Goal: Information Seeking & Learning: Learn about a topic

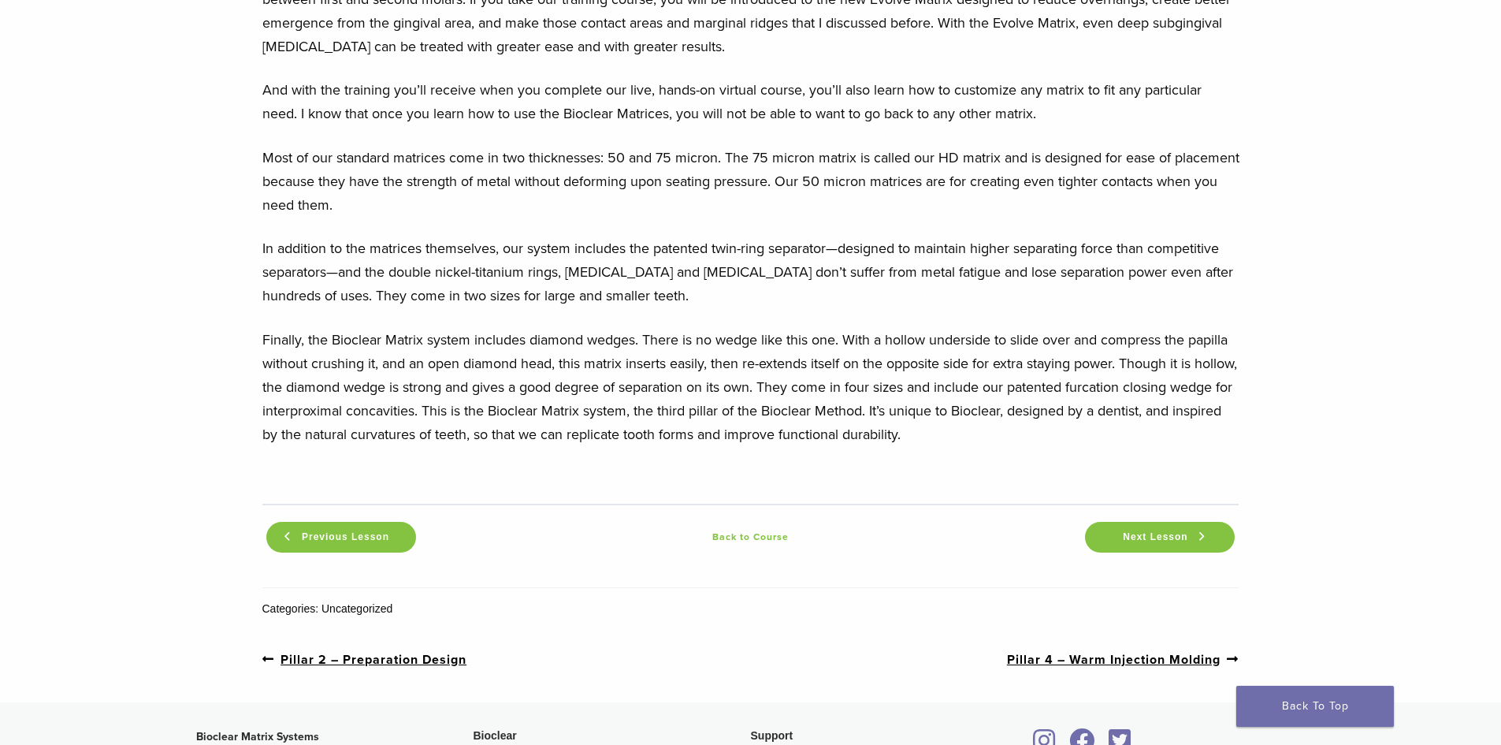
scroll to position [1792, 0]
click at [1171, 529] on span "Next Lesson" at bounding box center [1155, 535] width 84 height 12
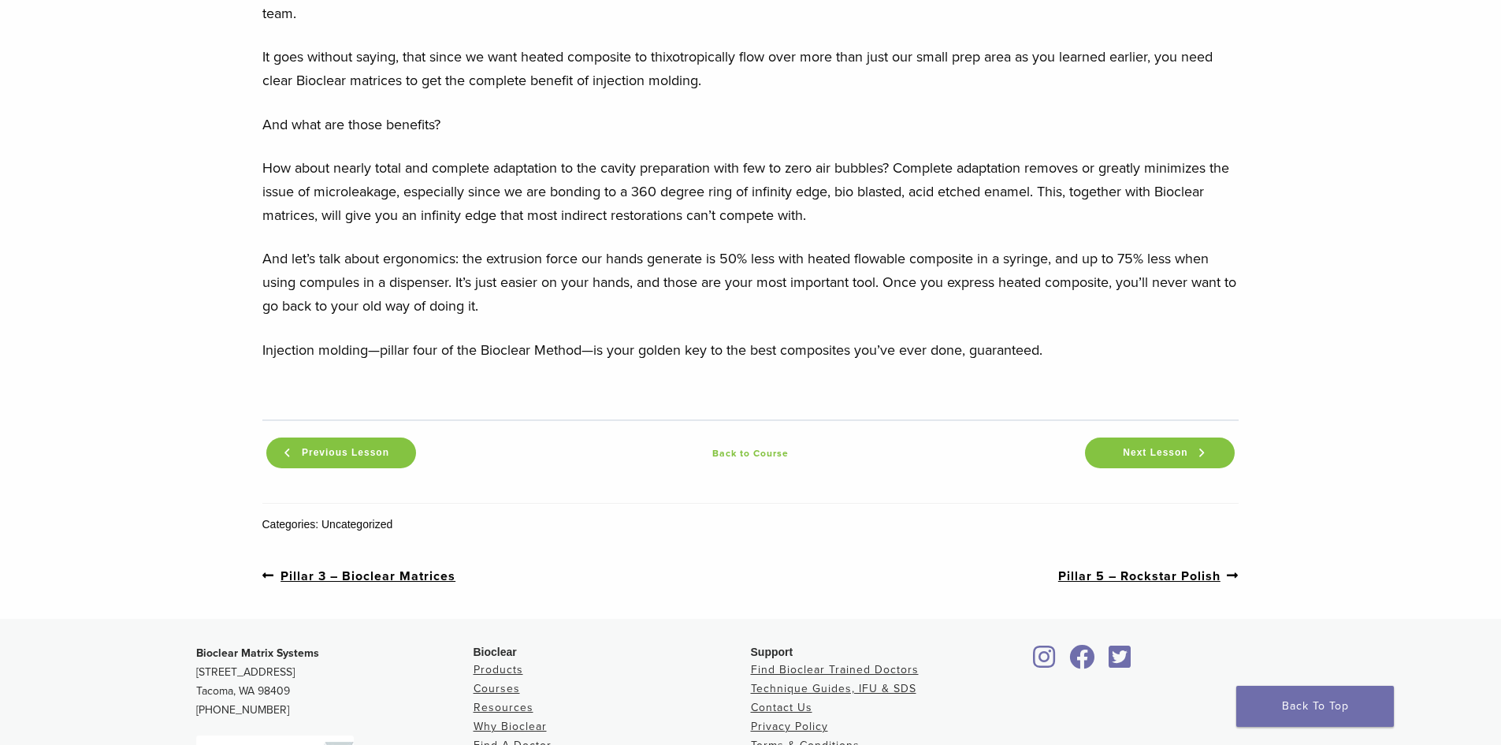
scroll to position [1542, 0]
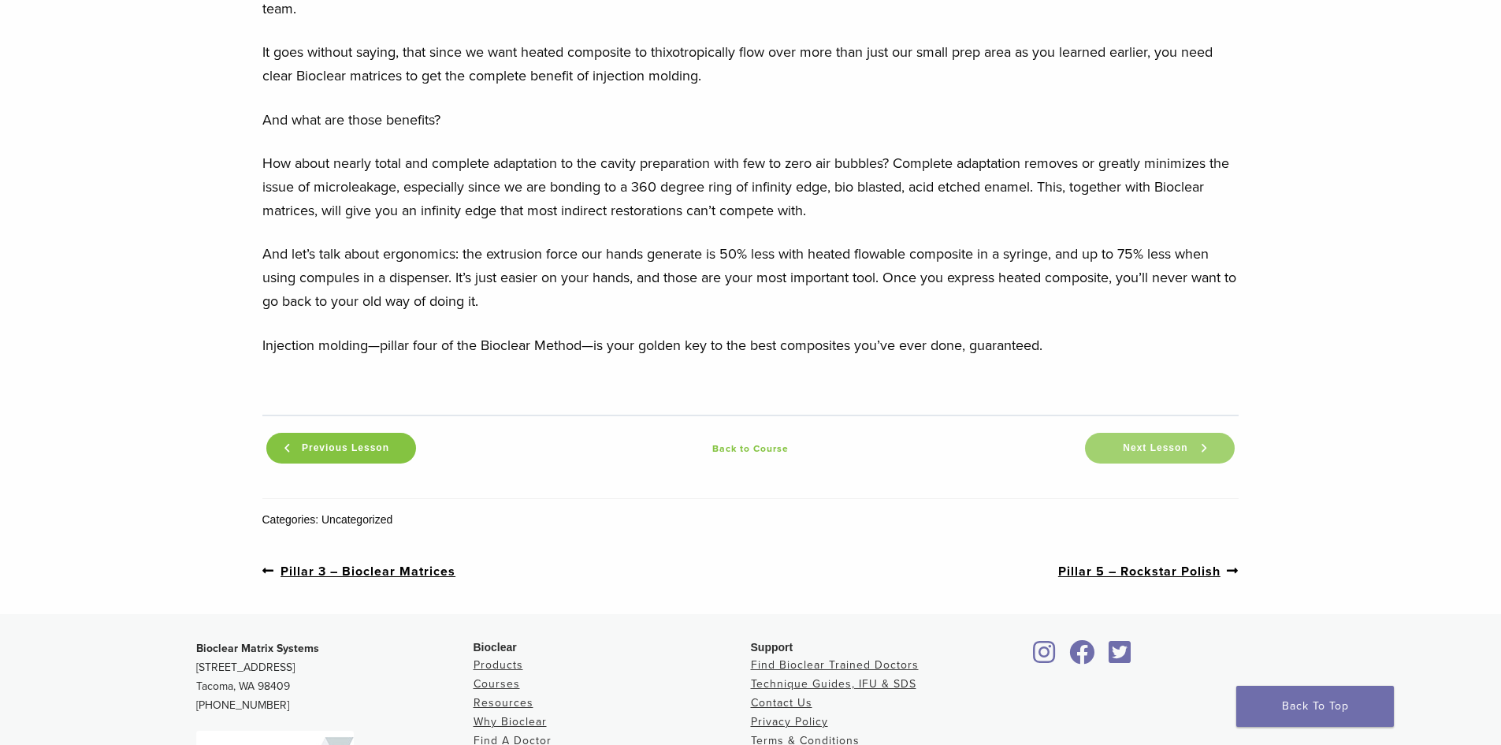
click at [1176, 443] on span "Next Lesson" at bounding box center [1155, 448] width 84 height 12
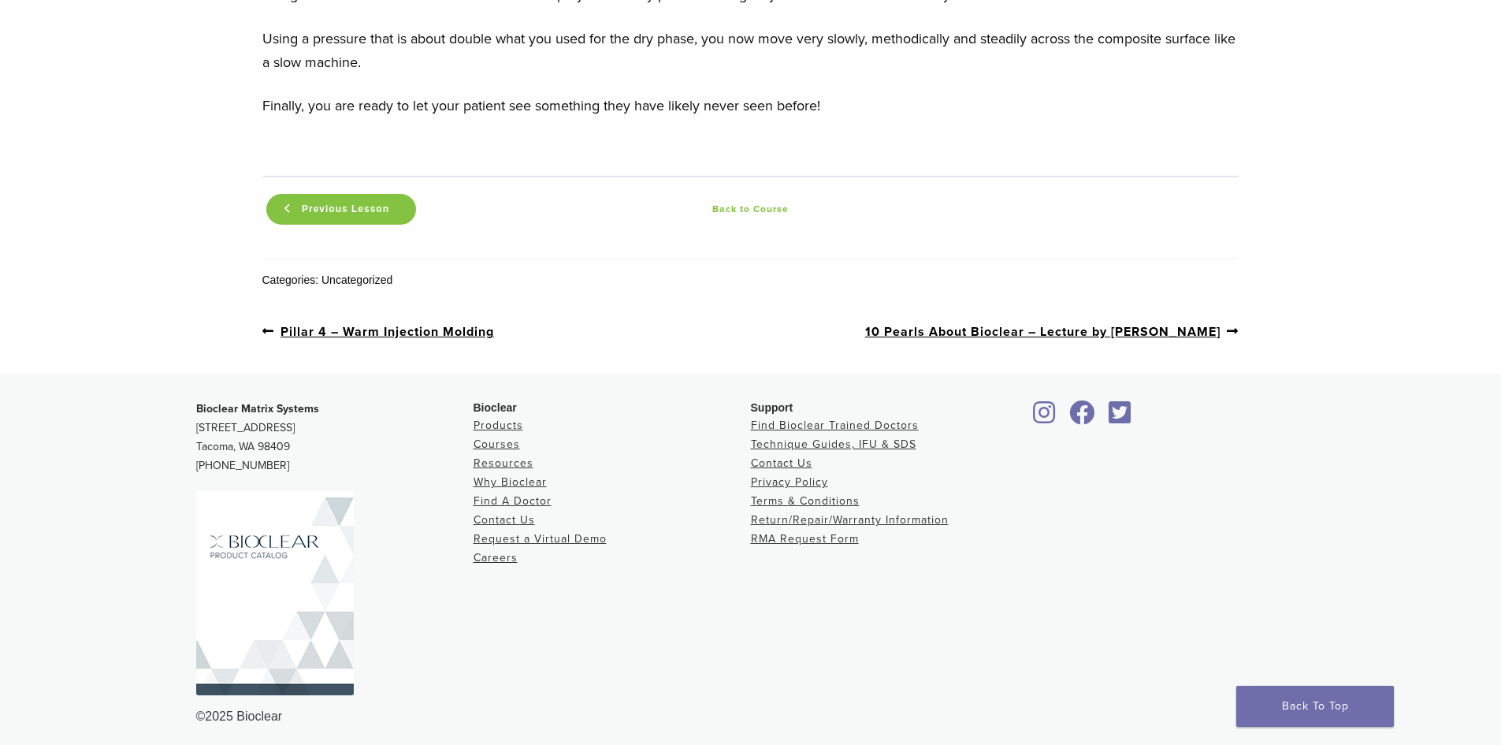
scroll to position [1848, 0]
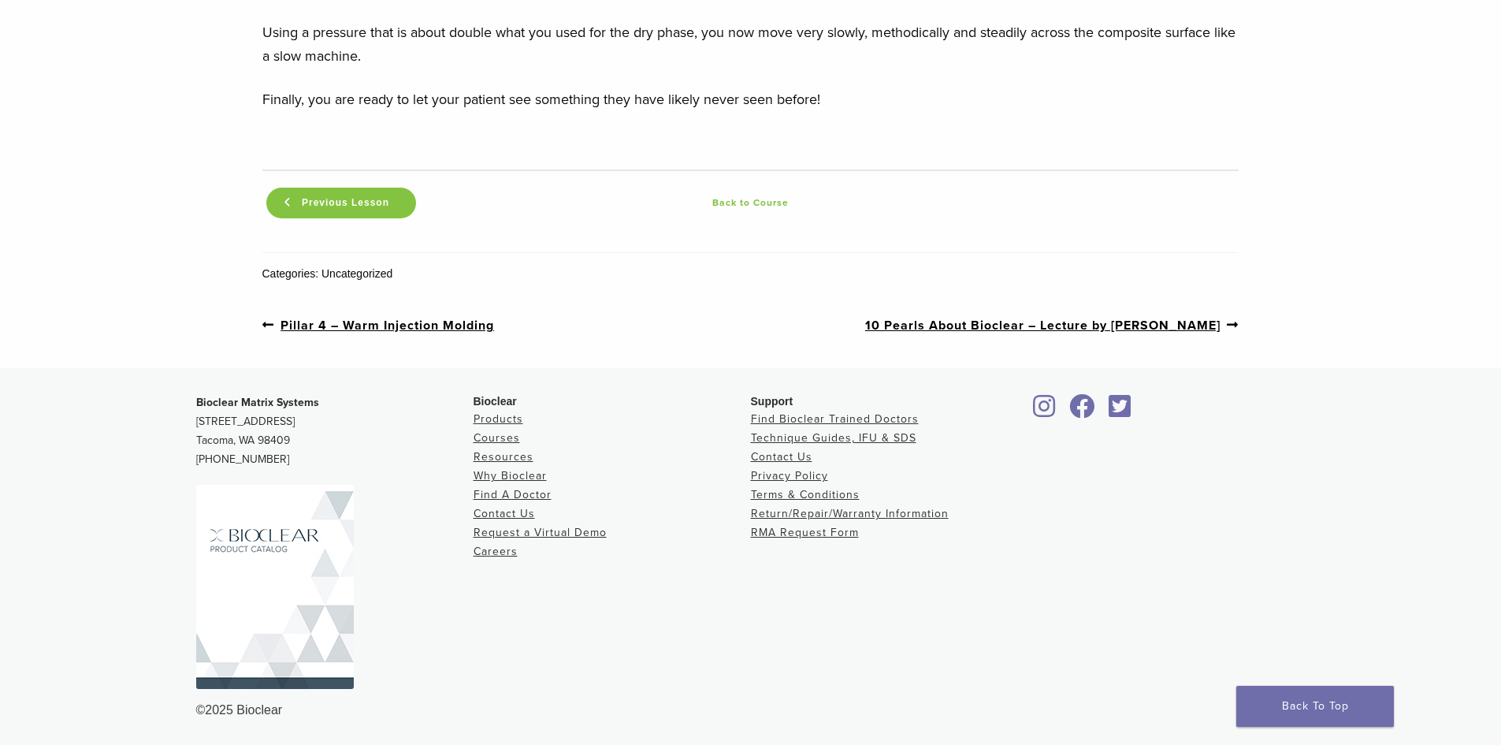
click at [750, 206] on link "Back to Course" at bounding box center [751, 202] width 662 height 19
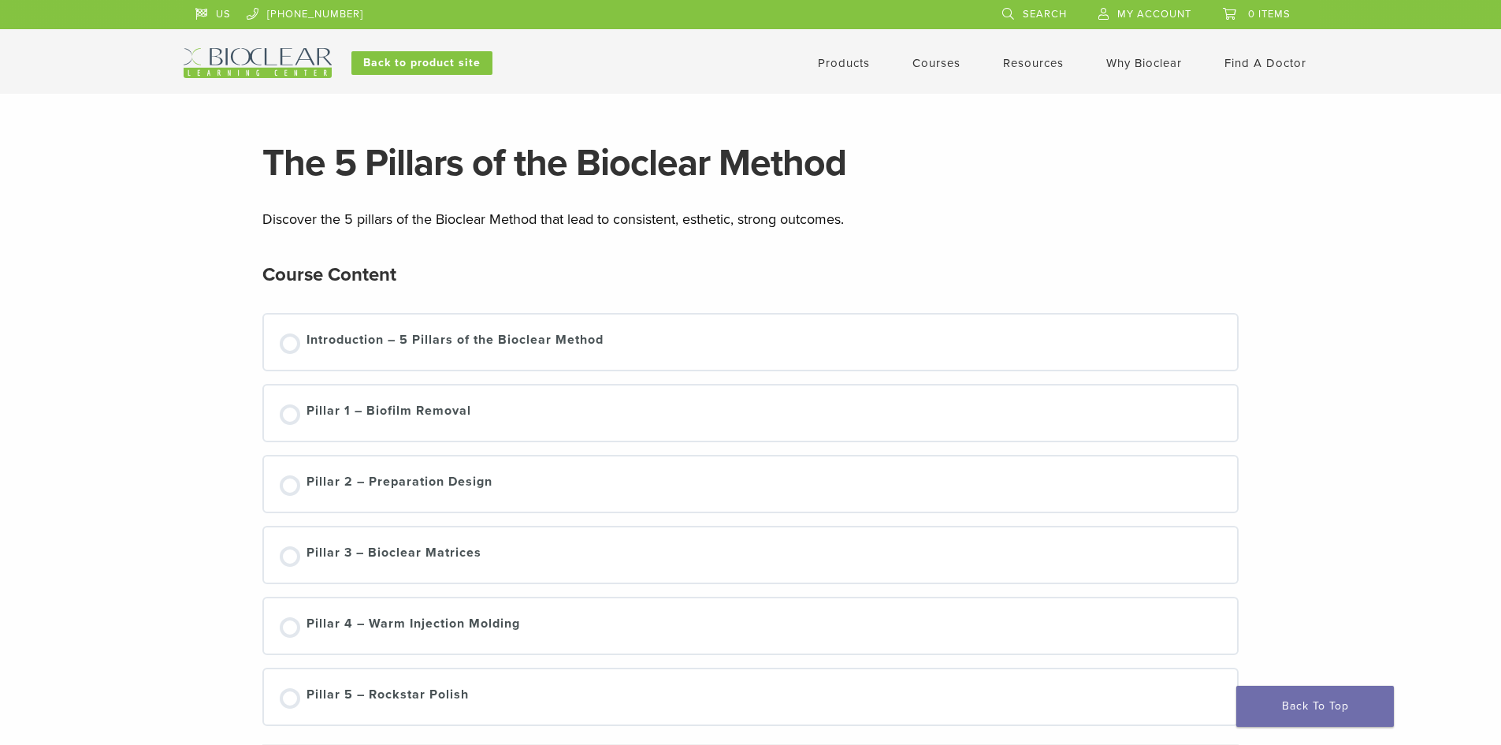
click at [936, 64] on link "Courses" at bounding box center [936, 63] width 48 height 14
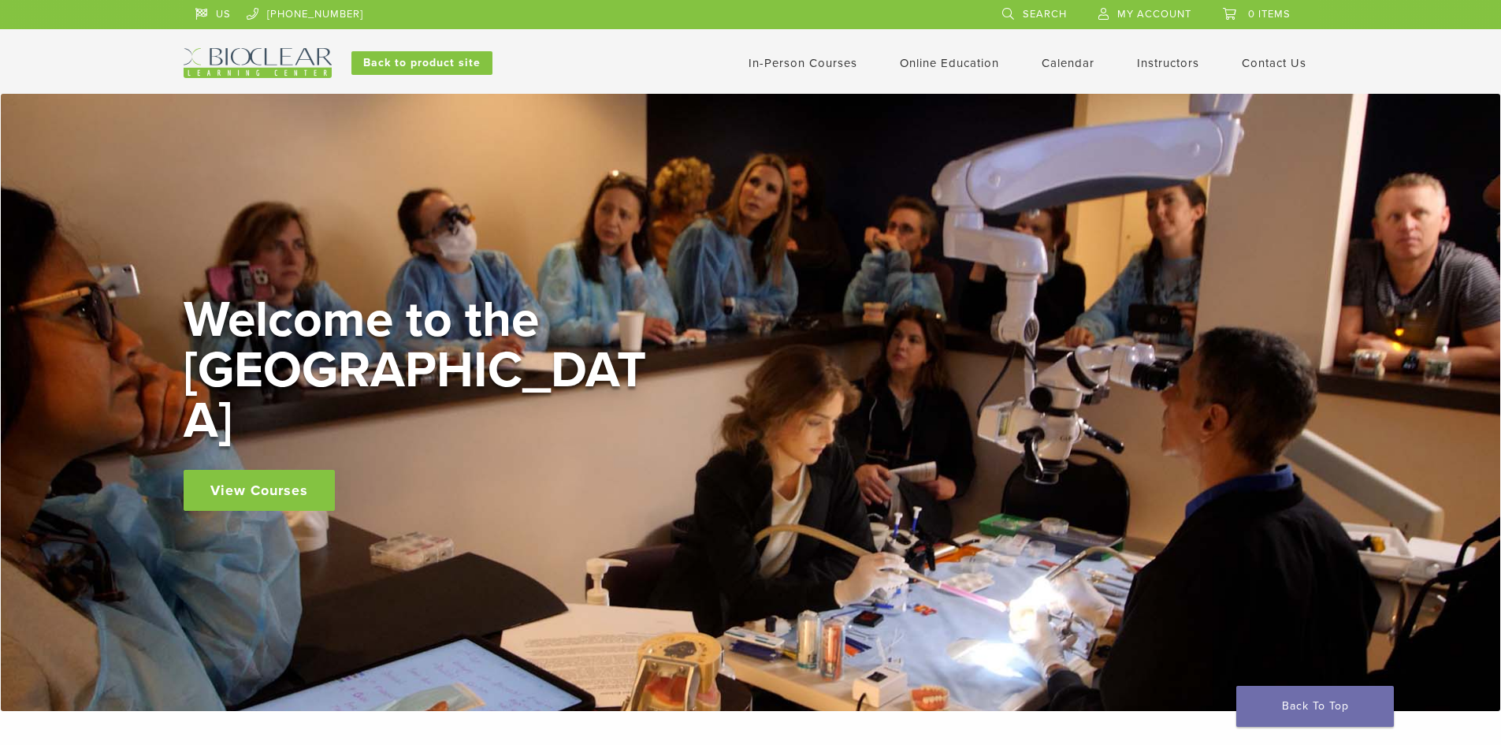
click at [225, 470] on link "View Courses" at bounding box center [259, 490] width 151 height 41
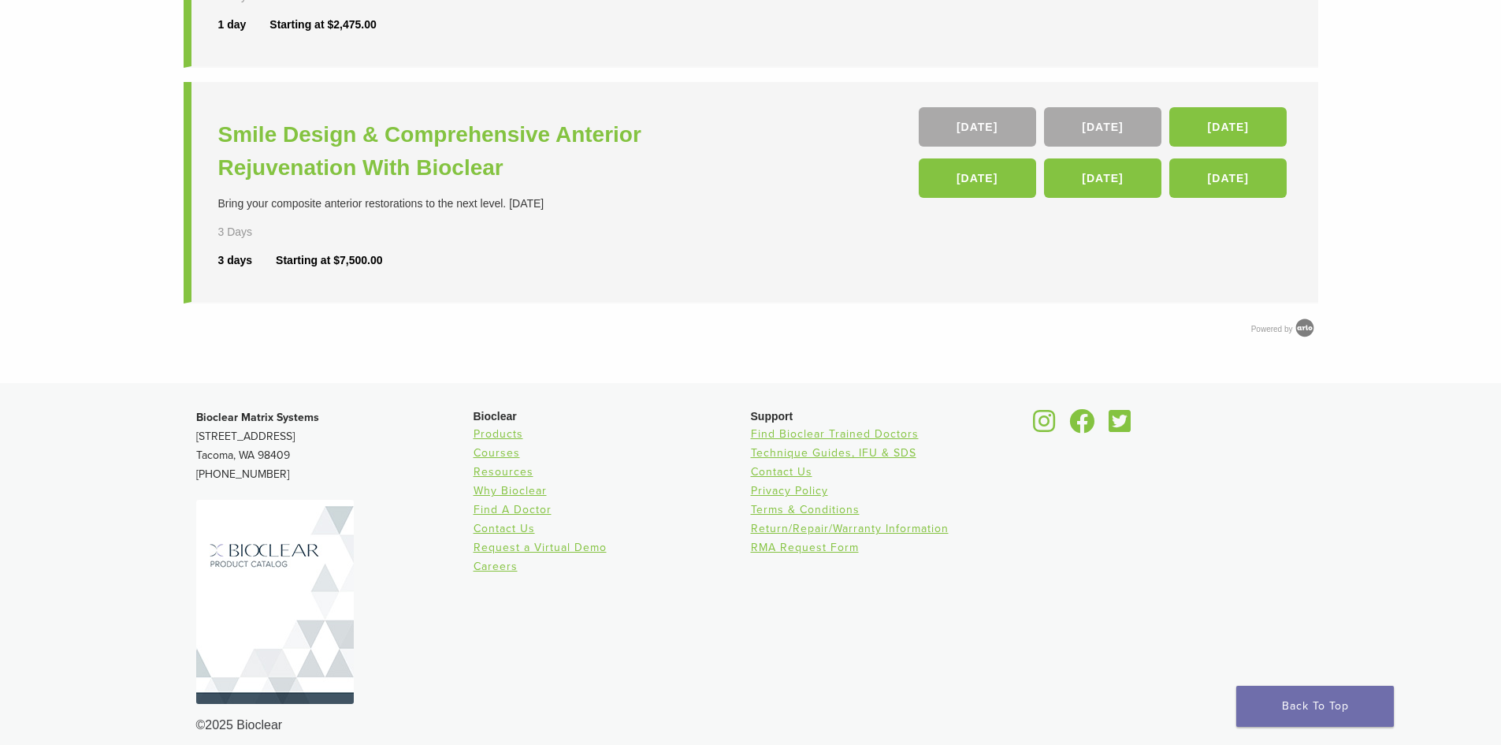
scroll to position [818, 0]
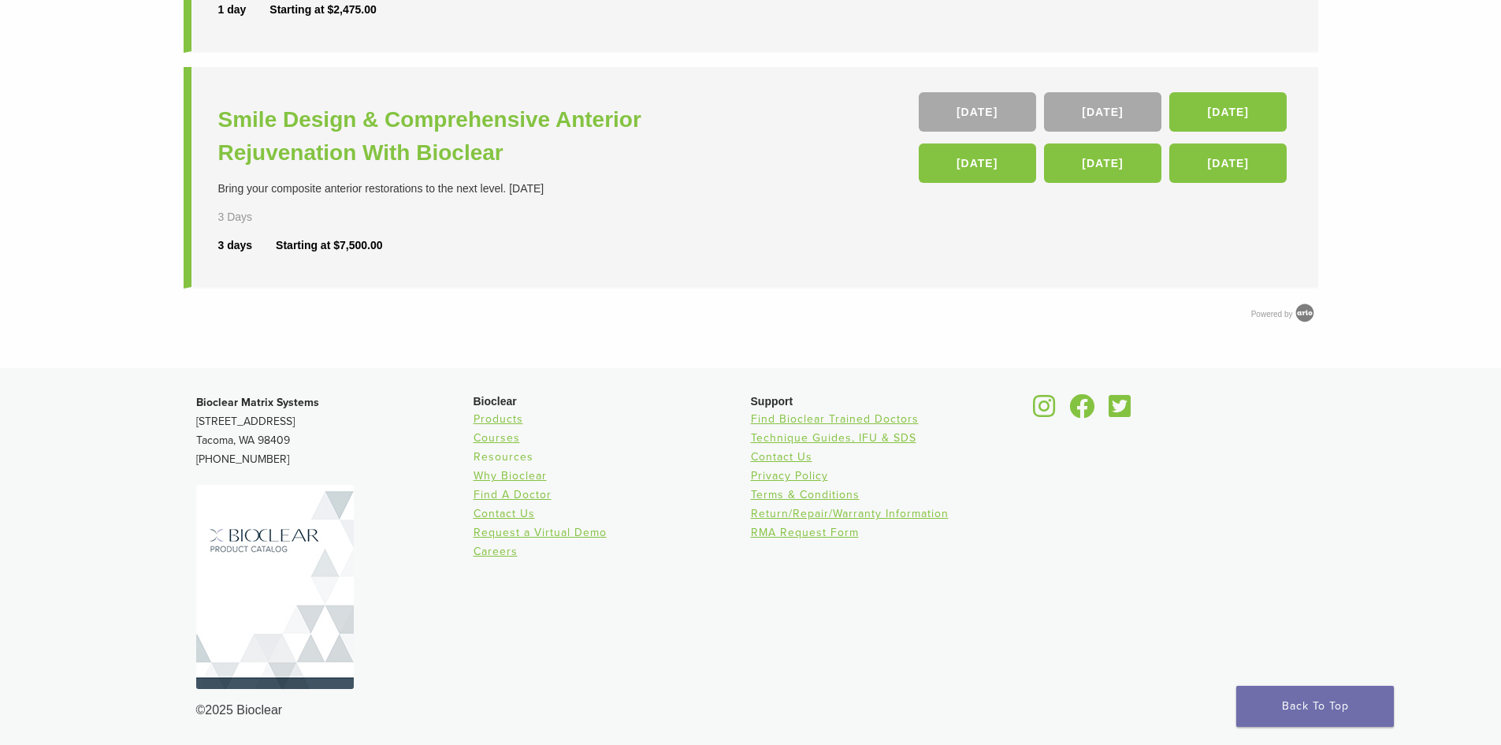
click at [510, 454] on link "Resources" at bounding box center [504, 456] width 60 height 13
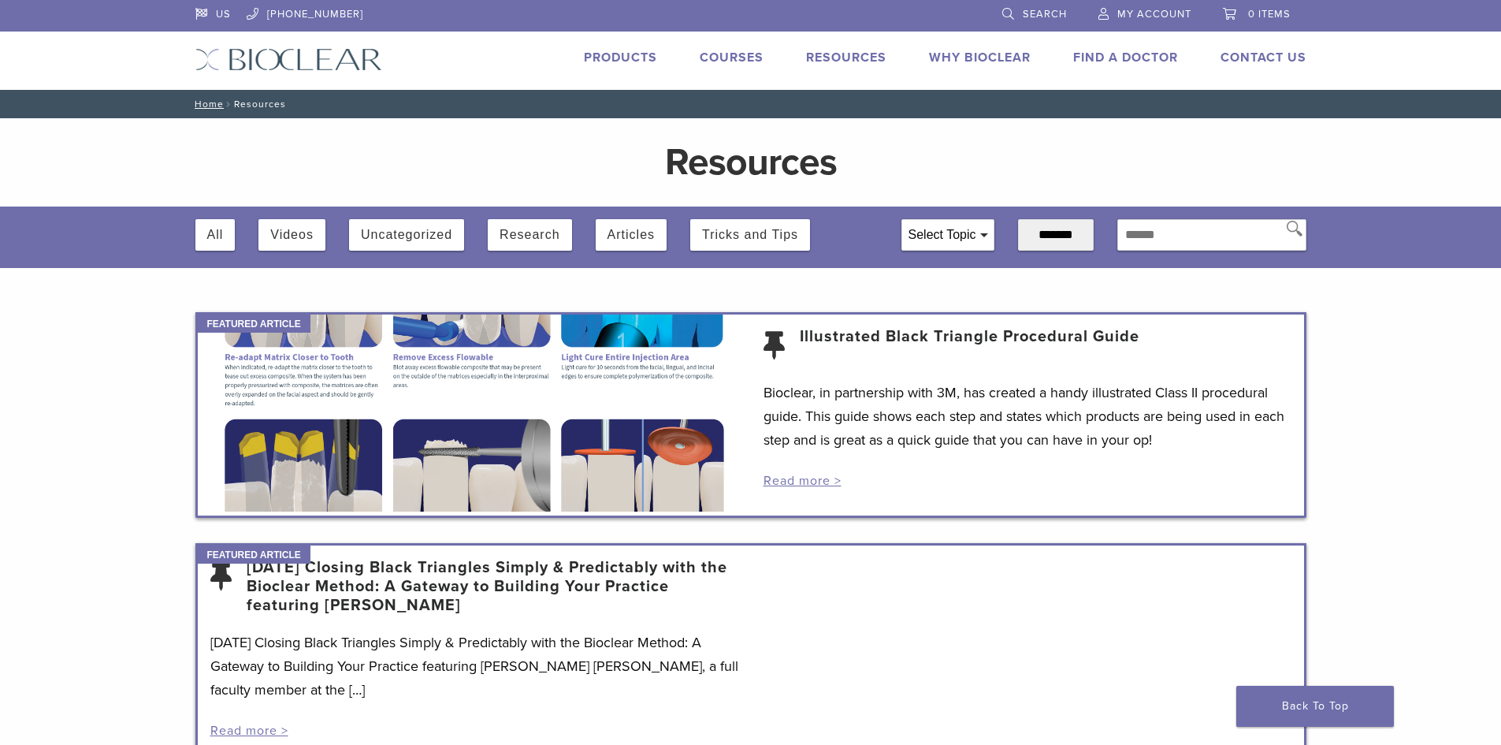
click at [770, 54] on div "Products Courses Resources Expand child menu Technique Guides, IFU, & SDS Why B…" at bounding box center [856, 59] width 948 height 23
click at [734, 57] on link "Courses" at bounding box center [732, 58] width 64 height 16
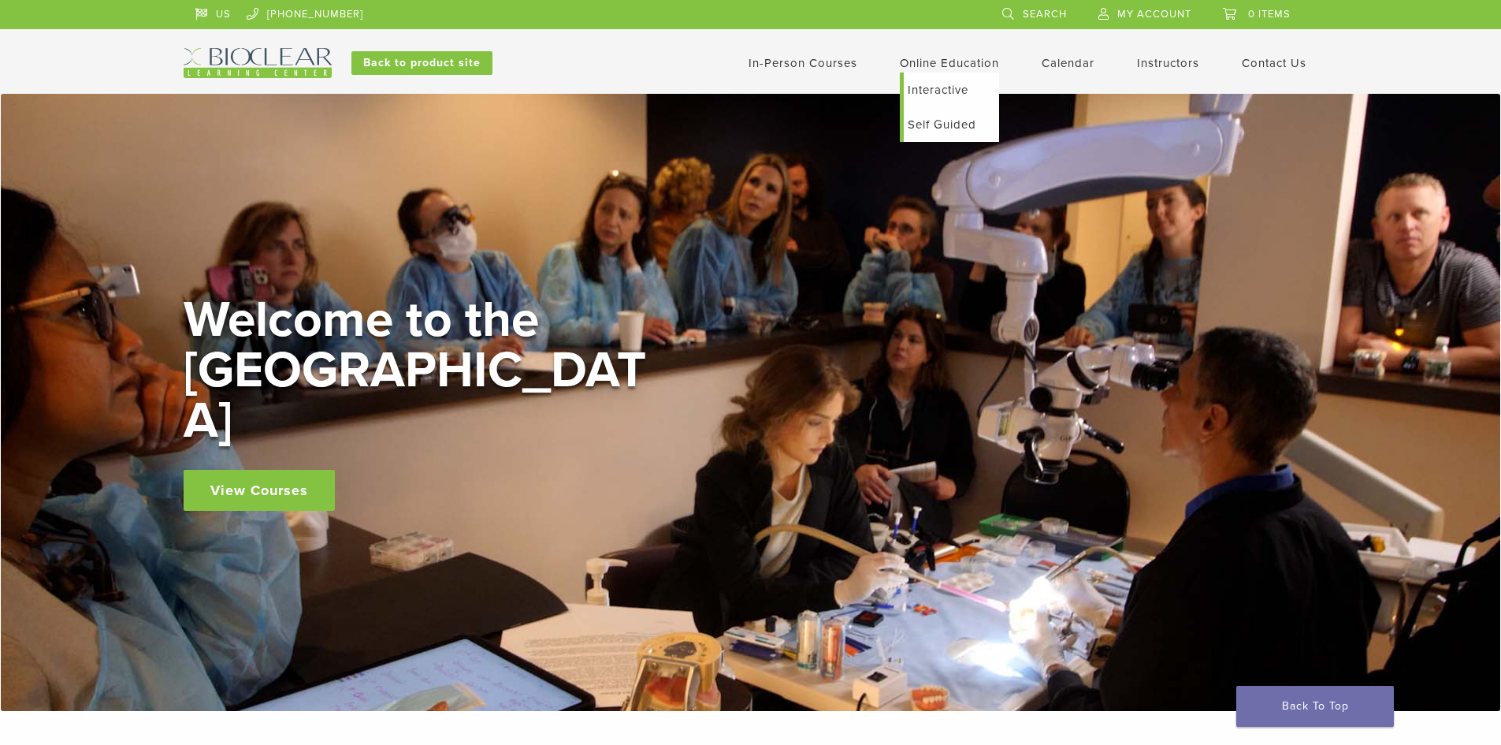
click at [959, 67] on link "Online Education" at bounding box center [949, 63] width 99 height 14
click at [937, 124] on link "Self Guided" at bounding box center [951, 124] width 95 height 35
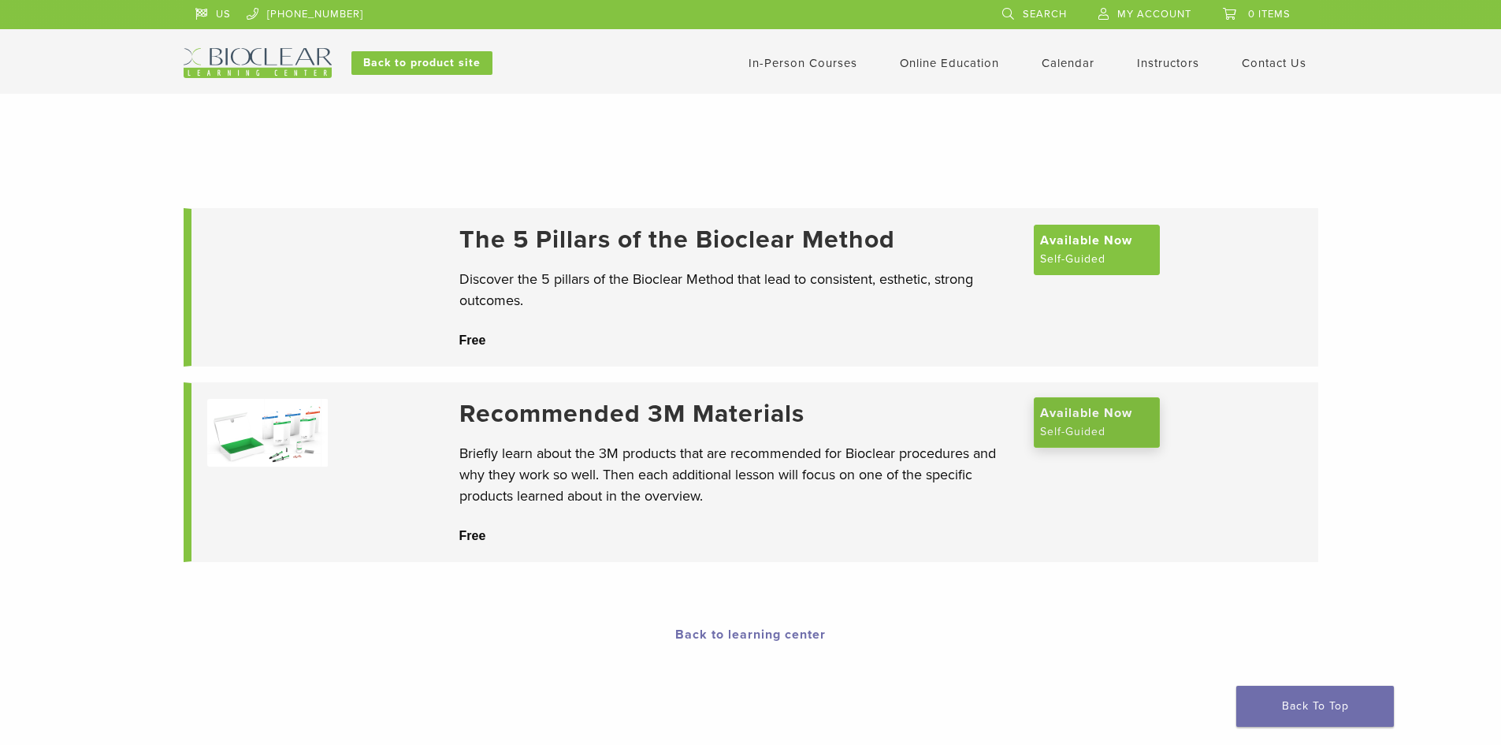
click at [1077, 417] on span "Available Now" at bounding box center [1086, 412] width 92 height 19
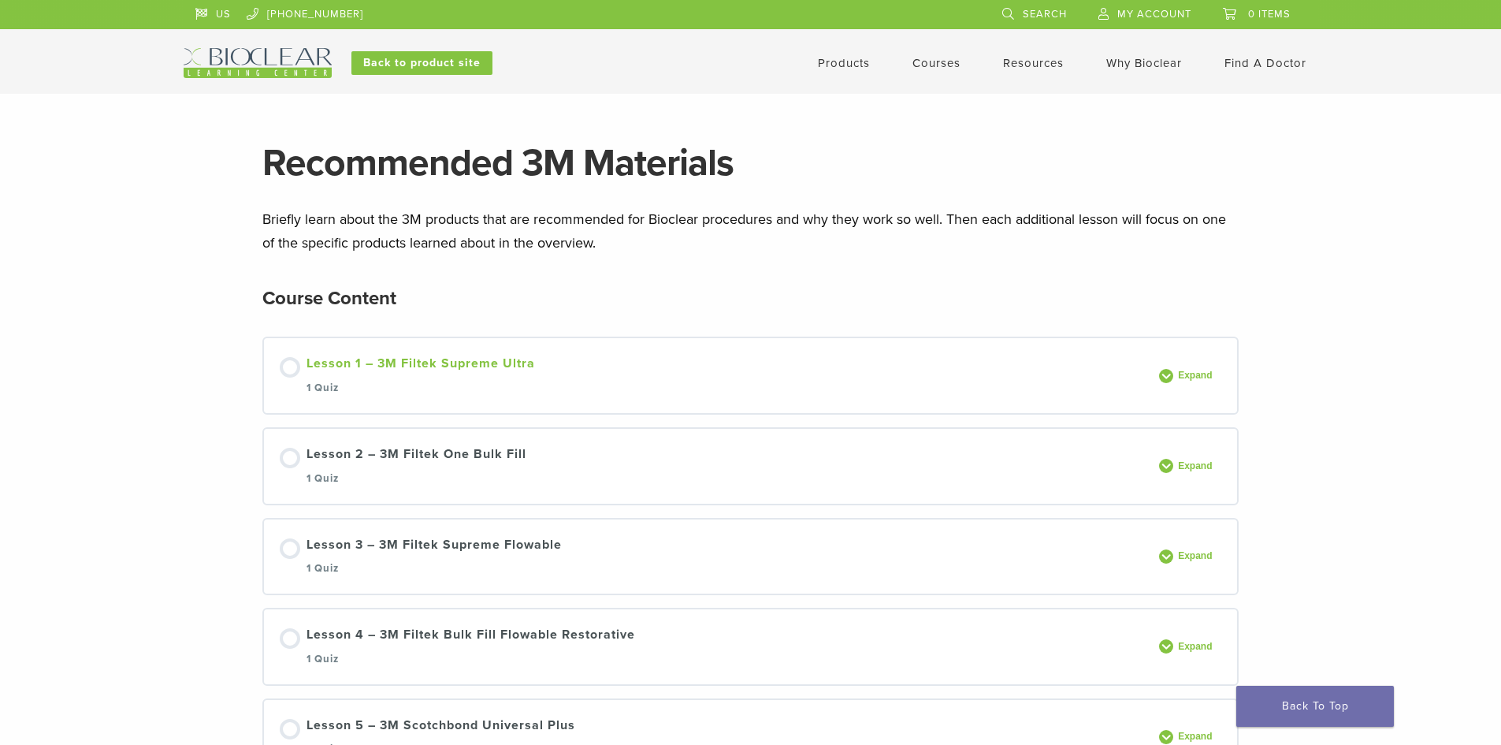
click at [470, 362] on div "Lesson 1 – 3M Filtek Supreme Ultra 1 Quiz" at bounding box center [420, 375] width 228 height 43
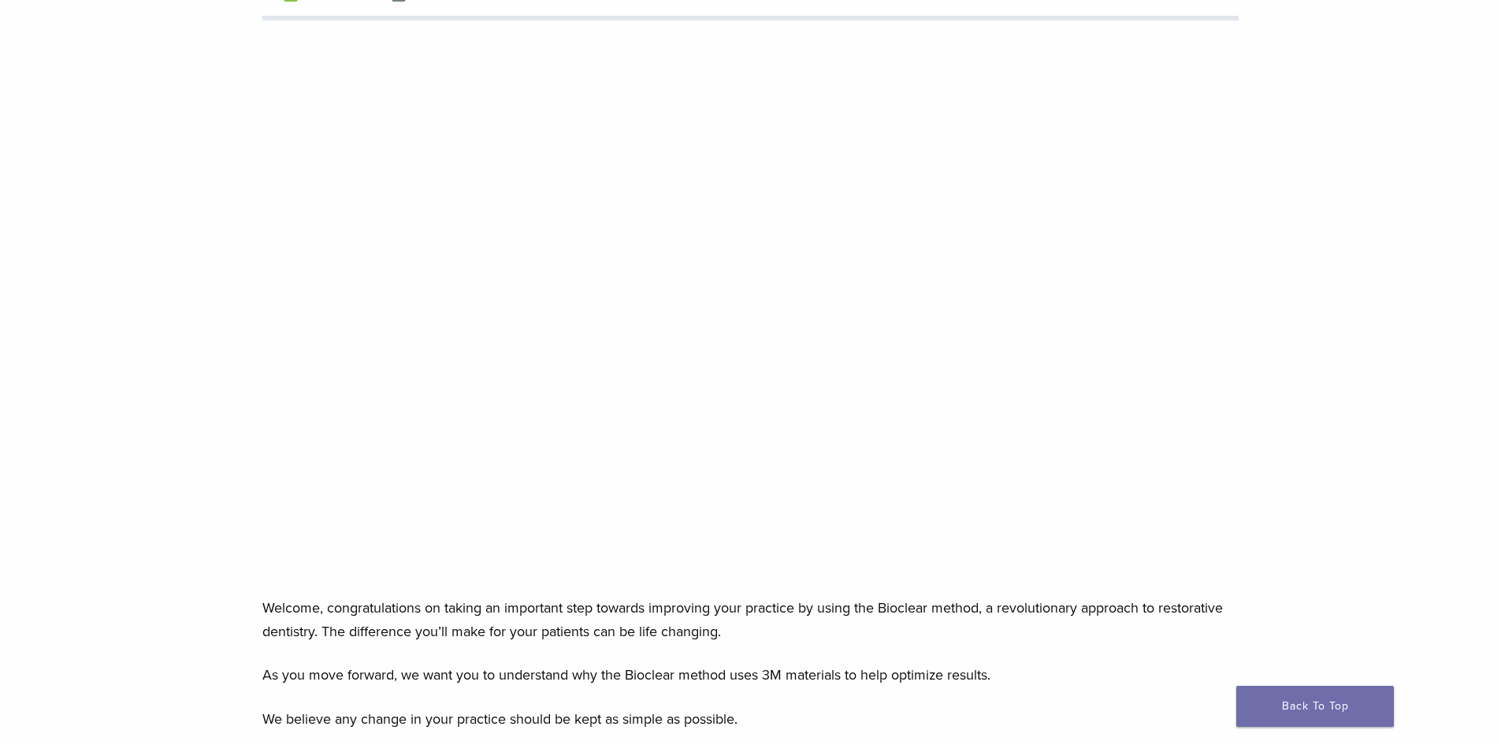
scroll to position [199, 0]
